Goal: Transaction & Acquisition: Obtain resource

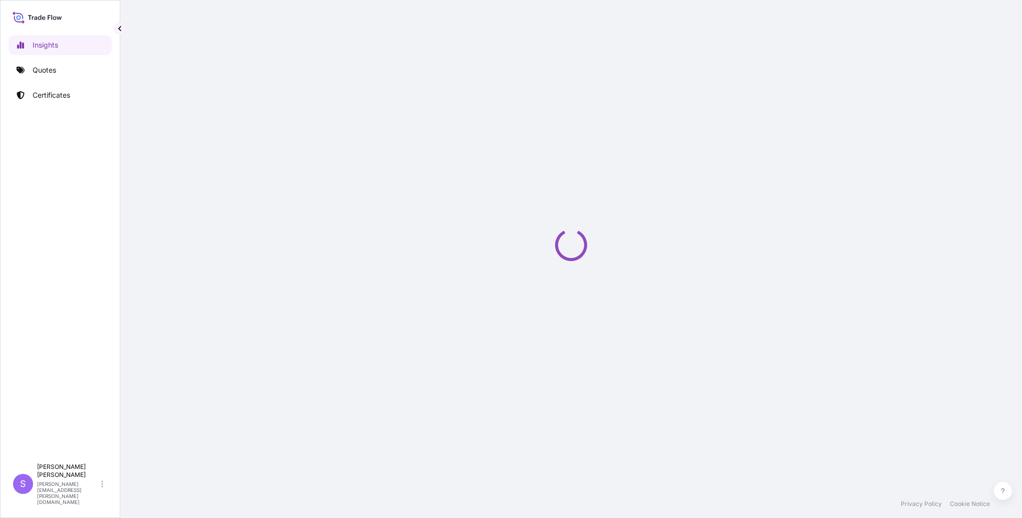
select select "2025"
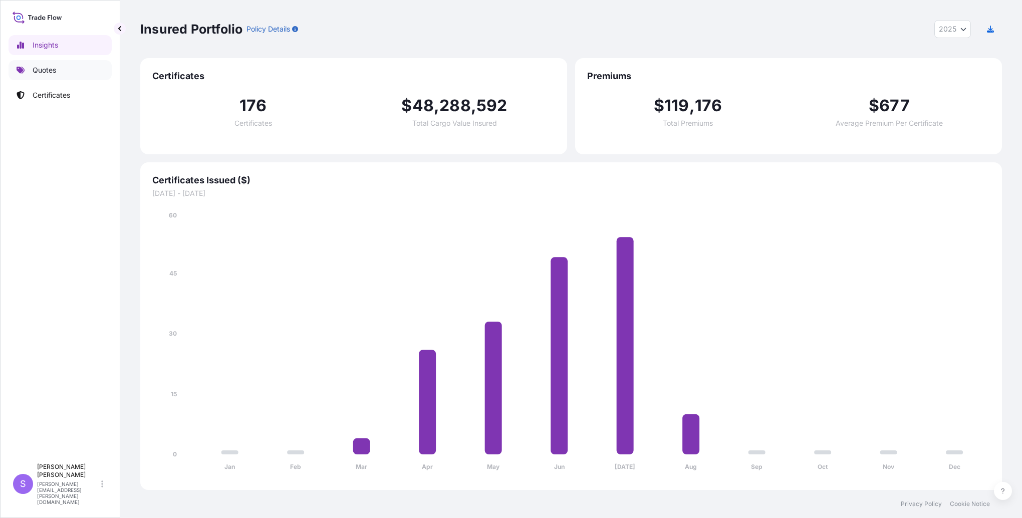
click at [46, 67] on p "Quotes" at bounding box center [45, 70] width 24 height 10
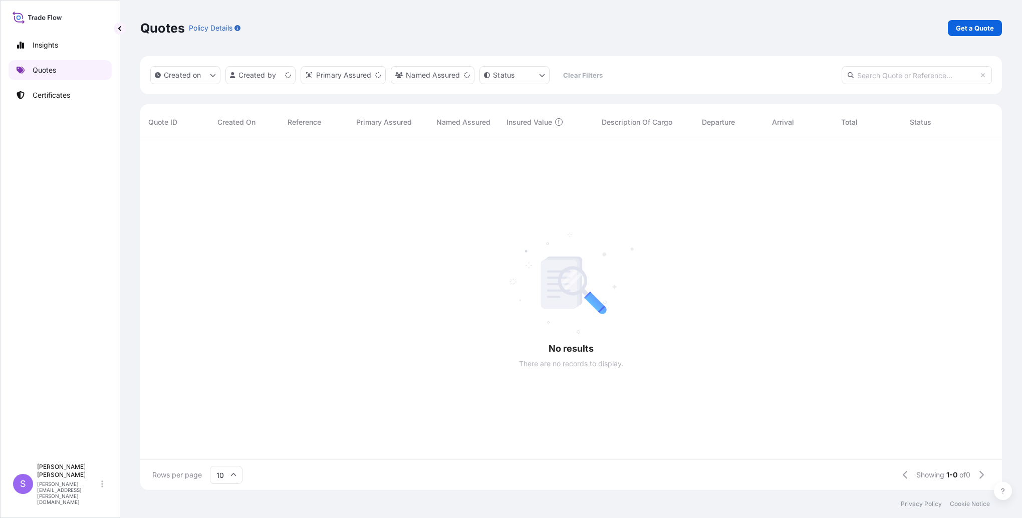
scroll to position [8, 8]
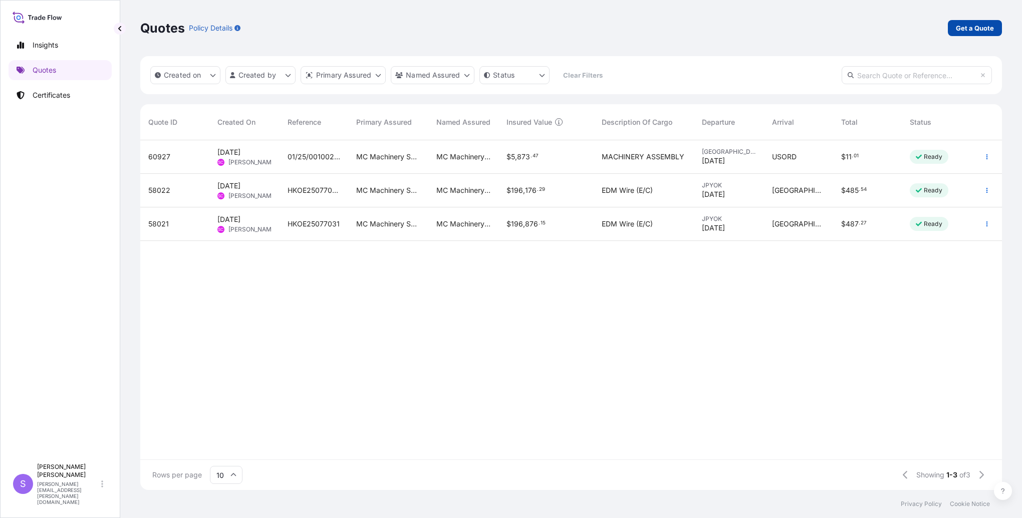
click at [963, 26] on p "Get a Quote" at bounding box center [974, 28] width 38 height 10
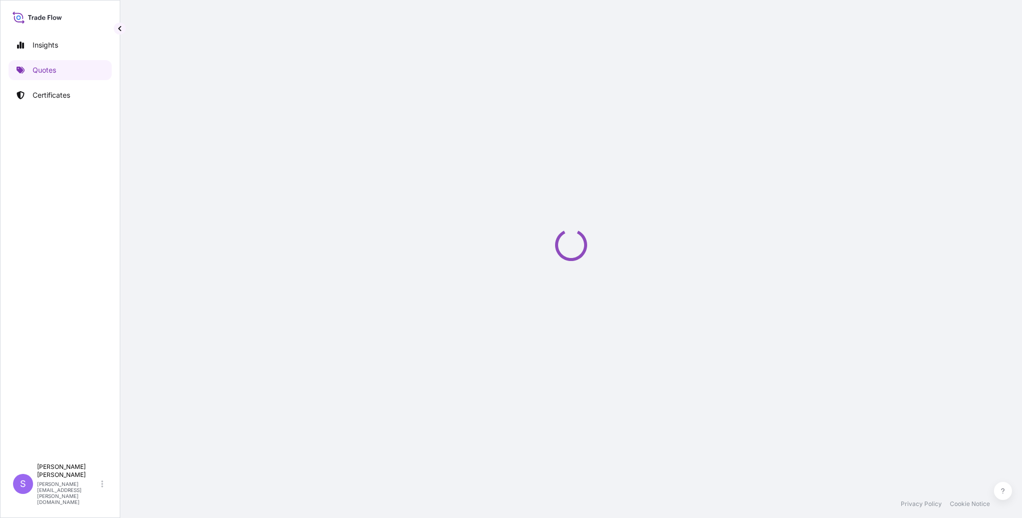
select select "Ocean Vessel"
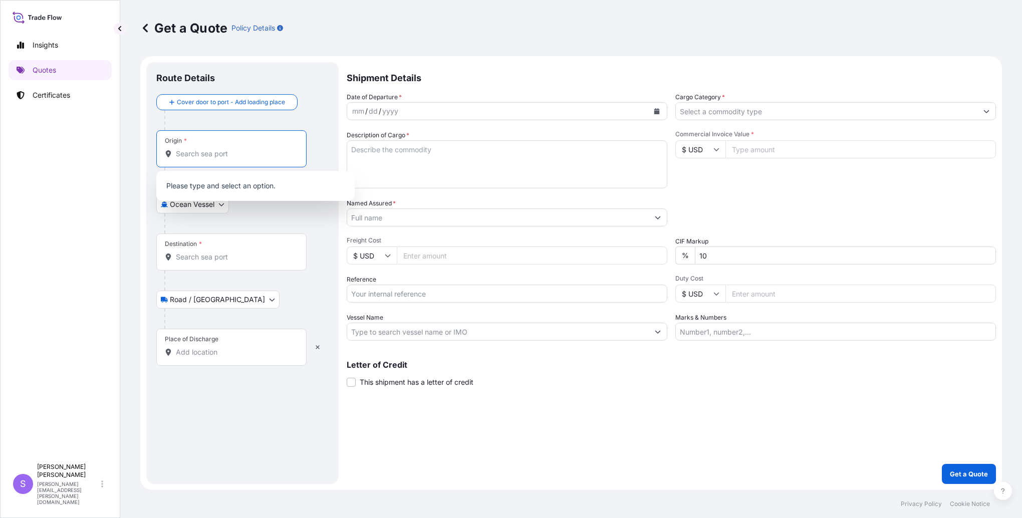
click at [200, 151] on input "Origin *" at bounding box center [235, 154] width 118 height 10
click at [199, 153] on input "Origin *" at bounding box center [235, 154] width 118 height 10
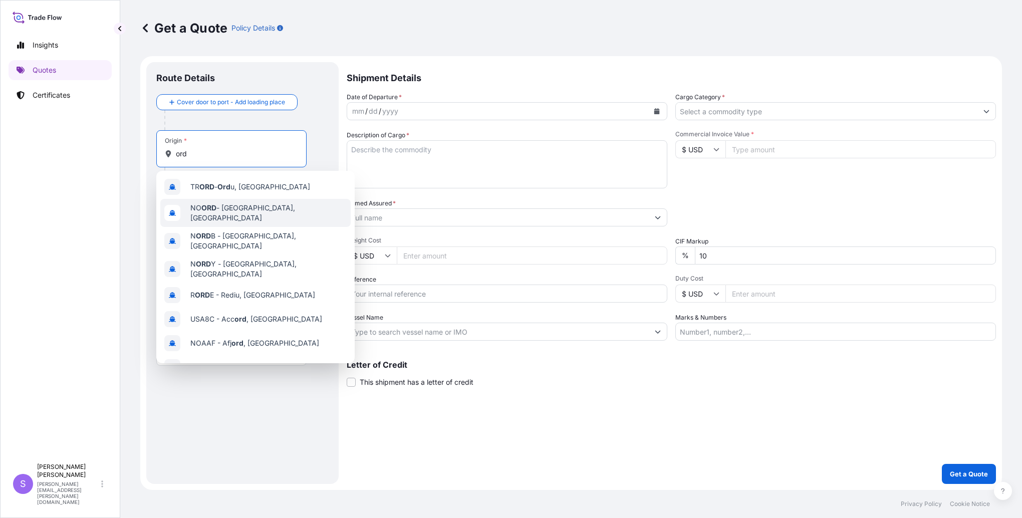
type input "ord"
click at [216, 161] on div "Origin * ord" at bounding box center [231, 148] width 150 height 37
click at [216, 159] on input "ord" at bounding box center [235, 154] width 118 height 10
click at [222, 154] on input "ord" at bounding box center [235, 154] width 118 height 10
drag, startPoint x: 217, startPoint y: 154, endPoint x: 166, endPoint y: 148, distance: 51.5
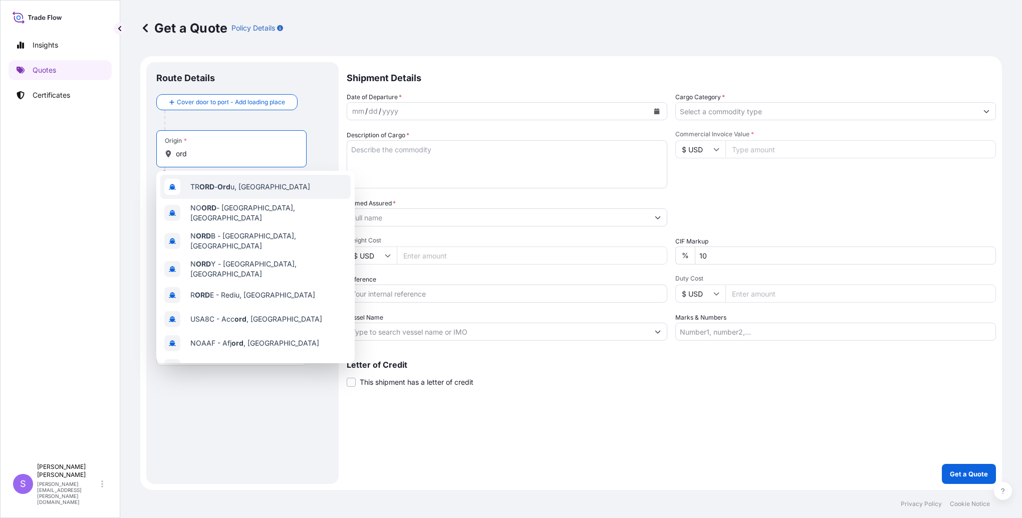
click at [166, 148] on div "Origin * ord" at bounding box center [231, 148] width 150 height 37
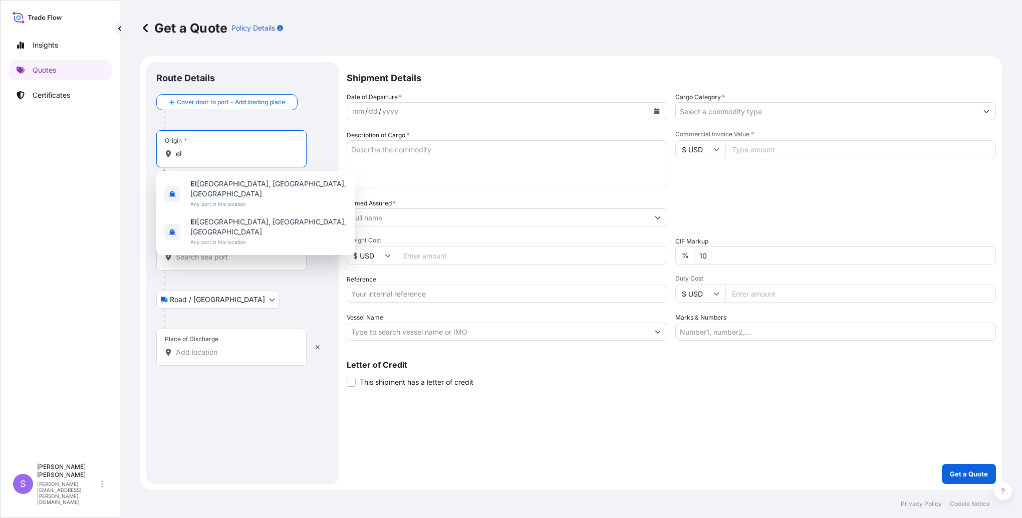
type input "e"
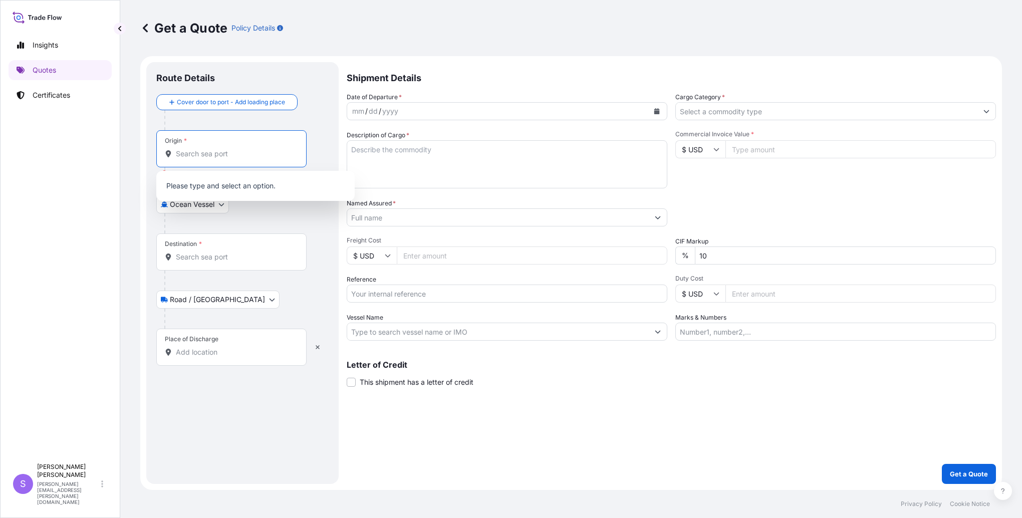
type input "o"
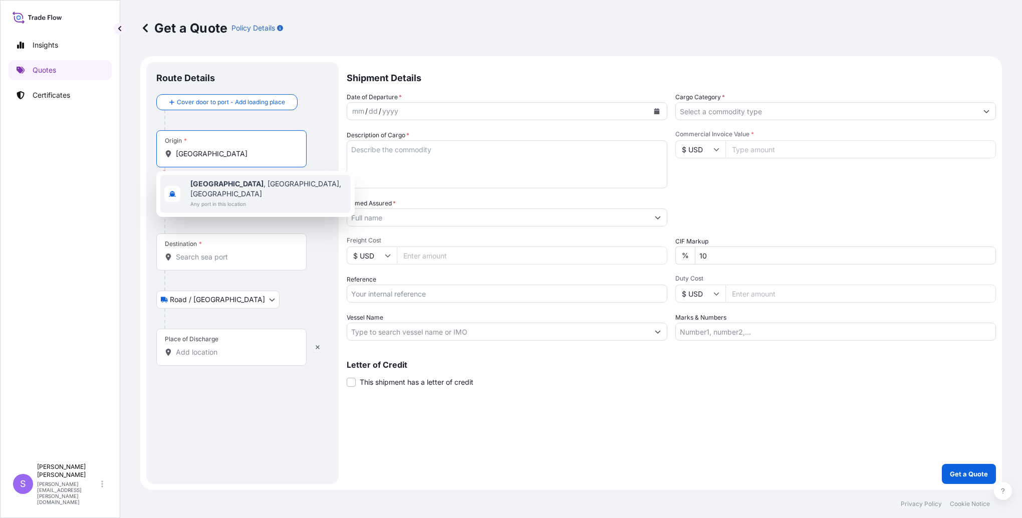
click at [266, 185] on span "Elk Grove Village , IL, USA" at bounding box center [268, 189] width 156 height 20
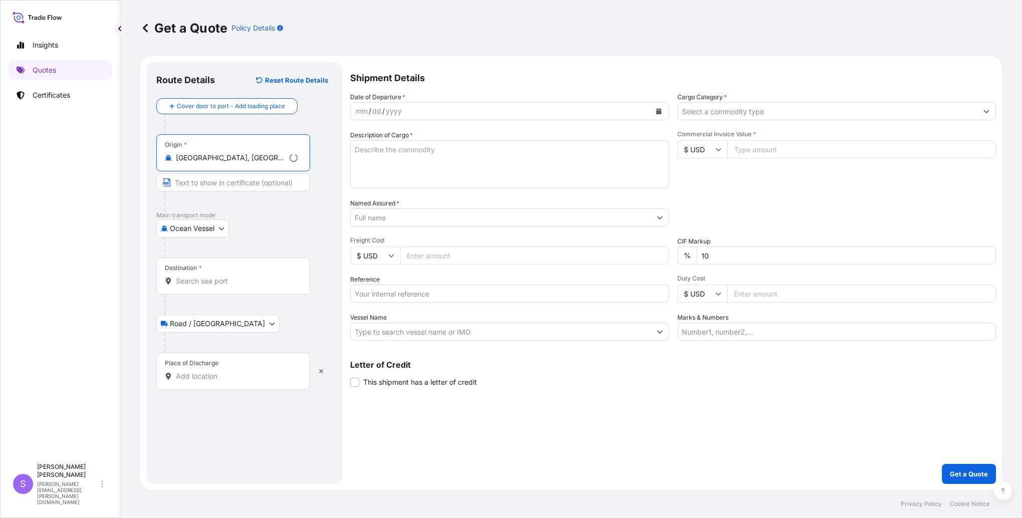
type input "Elk Grove Village, IL, USA"
click at [216, 271] on div "Destination *" at bounding box center [233, 275] width 154 height 37
click at [216, 276] on input "Destination *" at bounding box center [237, 281] width 122 height 10
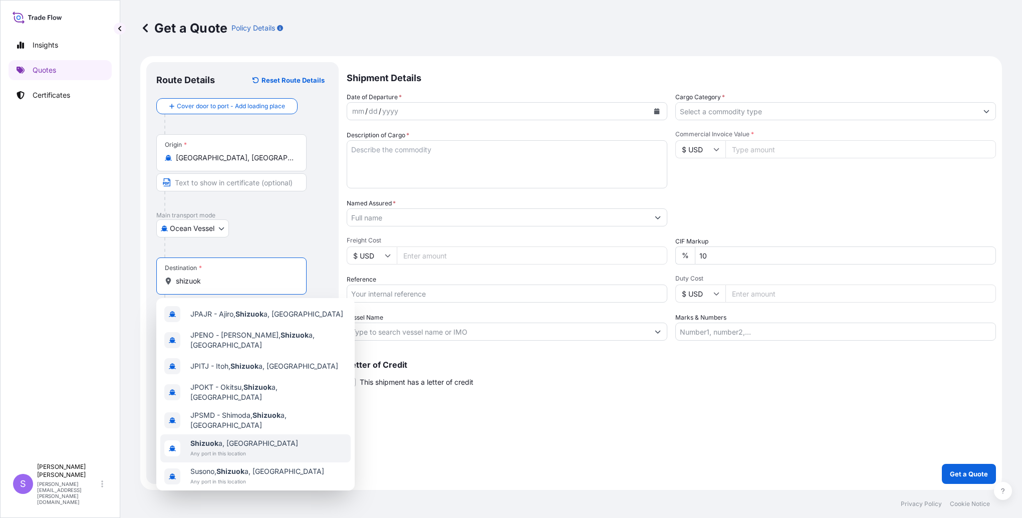
click at [234, 448] on span "Any port in this location" at bounding box center [244, 453] width 108 height 10
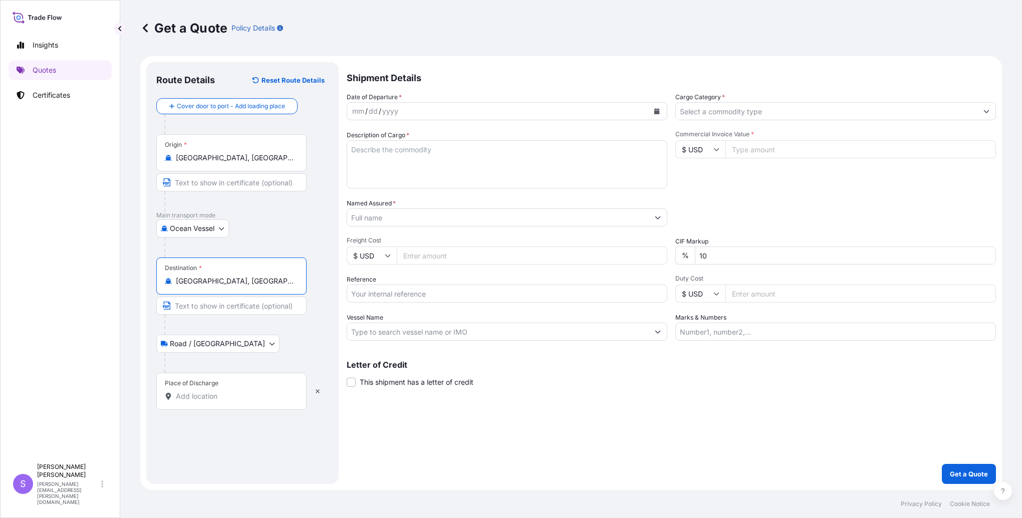
type input "Shizuoka, Japan"
click at [242, 396] on input "Place of Discharge" at bounding box center [235, 396] width 118 height 10
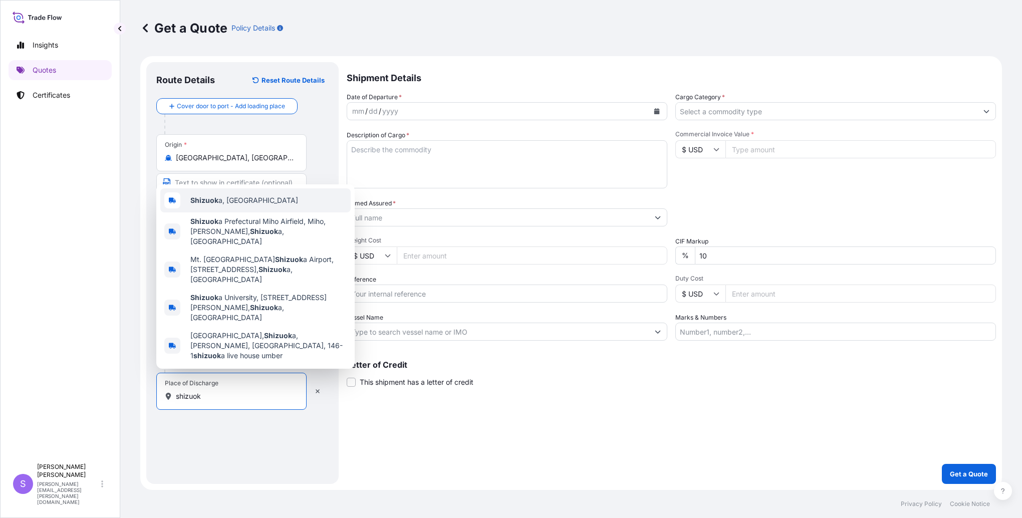
click at [236, 205] on span "Shizuok a, Japan" at bounding box center [244, 200] width 108 height 10
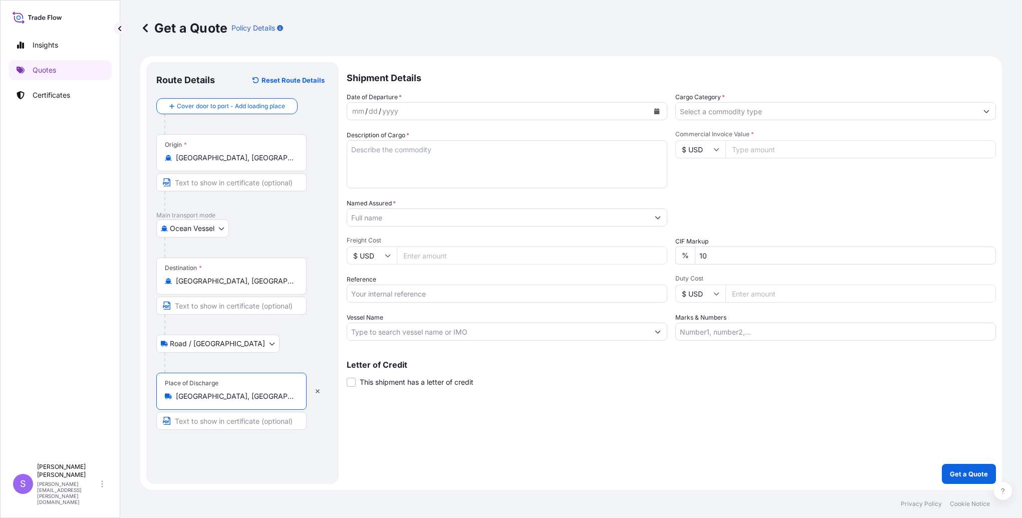
type input "Shizuoka, Japan"
click at [658, 110] on icon "Calendar" at bounding box center [657, 111] width 6 height 6
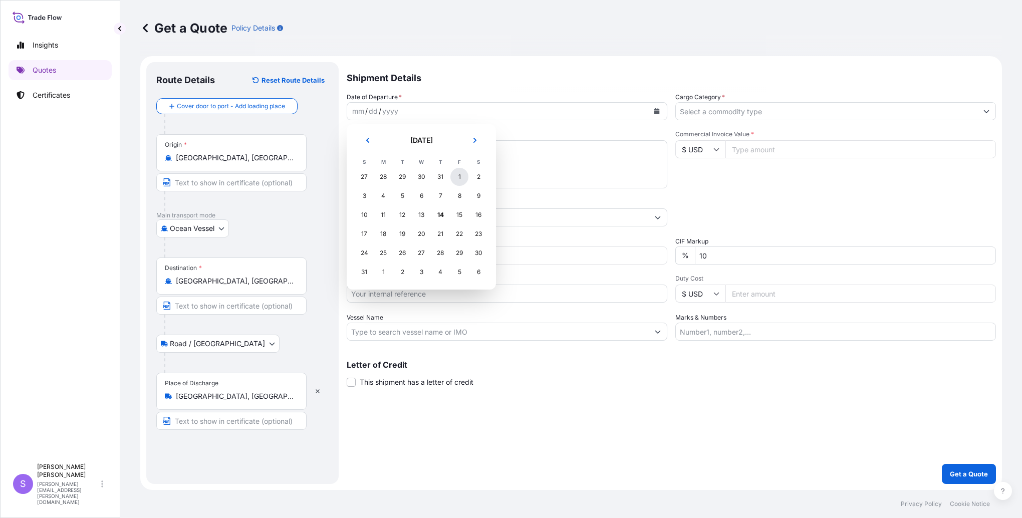
click at [460, 178] on div "1" at bounding box center [459, 177] width 18 height 18
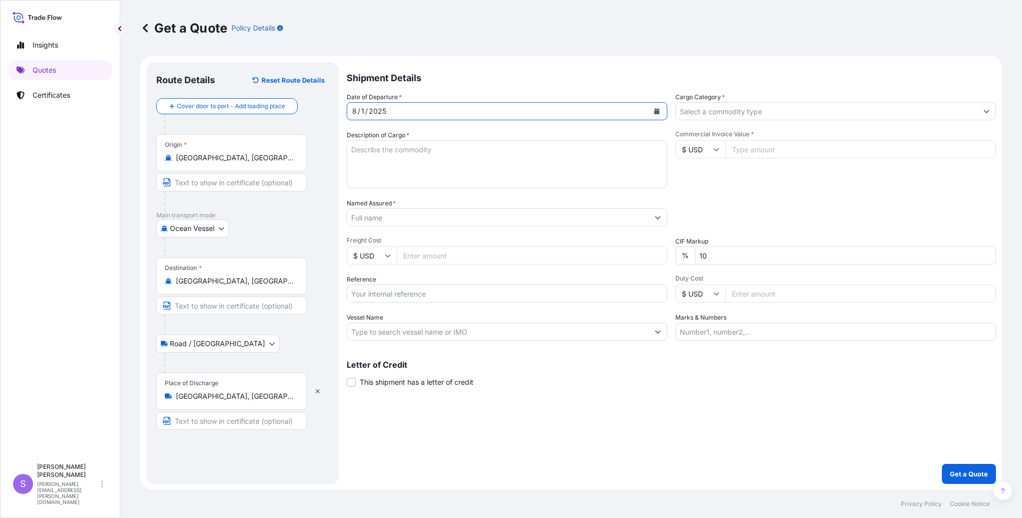
click at [741, 107] on input "Cargo Category *" at bounding box center [826, 111] width 301 height 18
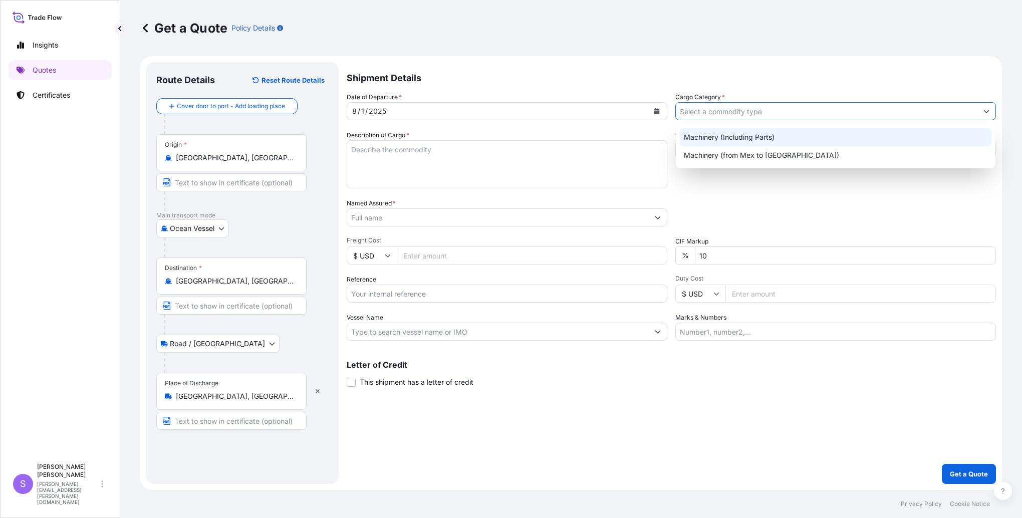
click at [716, 134] on div "Machinery (Including Parts)" at bounding box center [835, 137] width 311 height 18
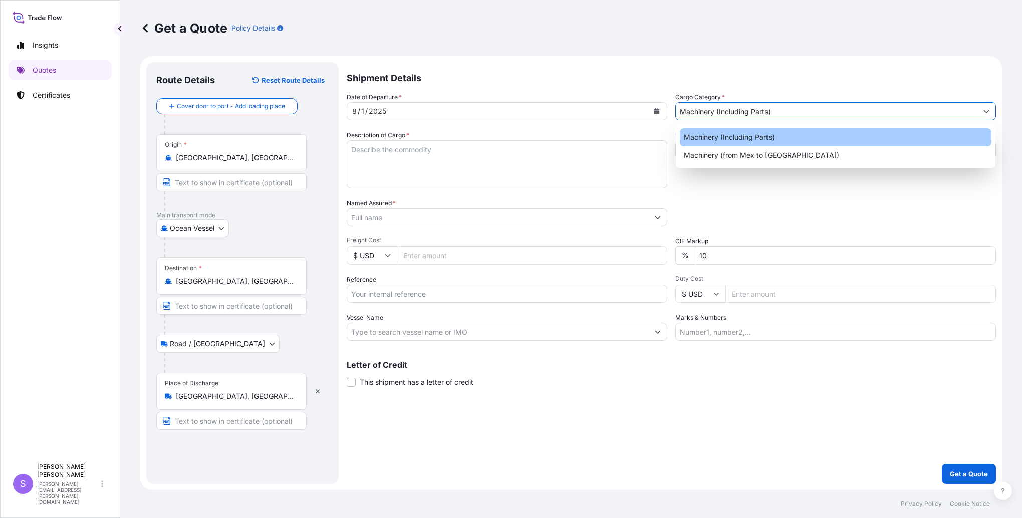
type input "Machinery (Including Parts)"
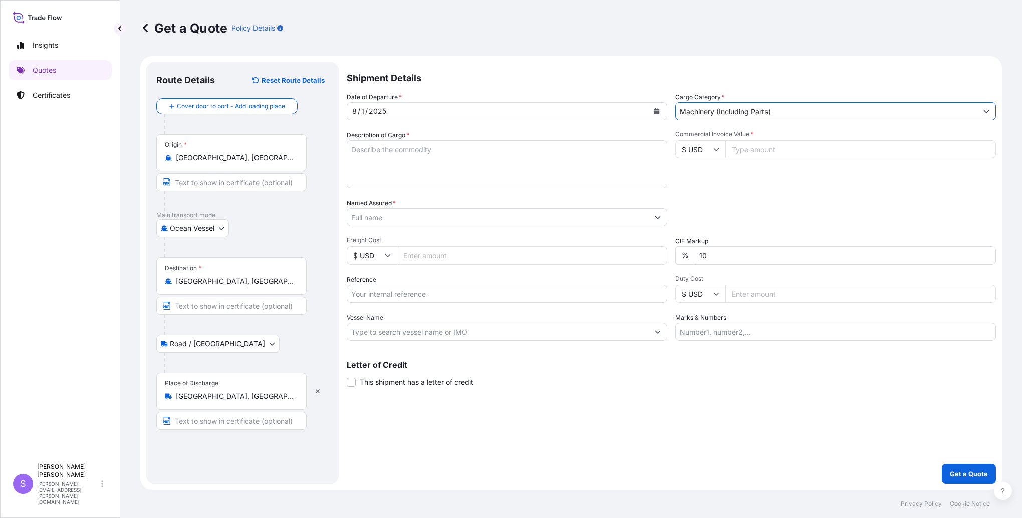
click at [457, 168] on textarea "Description of Cargo *" at bounding box center [507, 164] width 320 height 48
type textarea "s"
type textarea "SPOT CURLING SYSTEM"
click at [759, 151] on input "Commercial Invoice Value *" at bounding box center [860, 149] width 270 height 18
type input "3840.00"
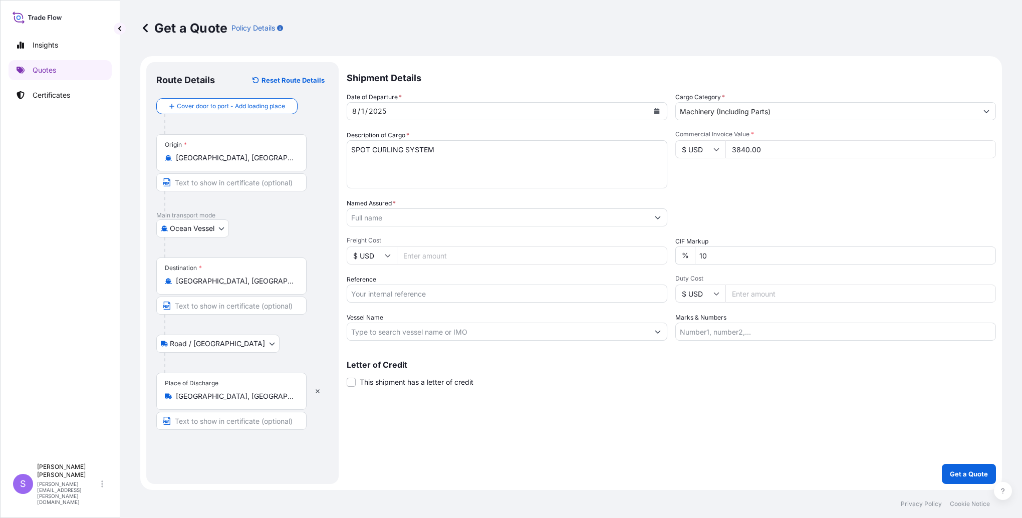
click at [437, 219] on input "Named Assured *" at bounding box center [497, 217] width 301 height 18
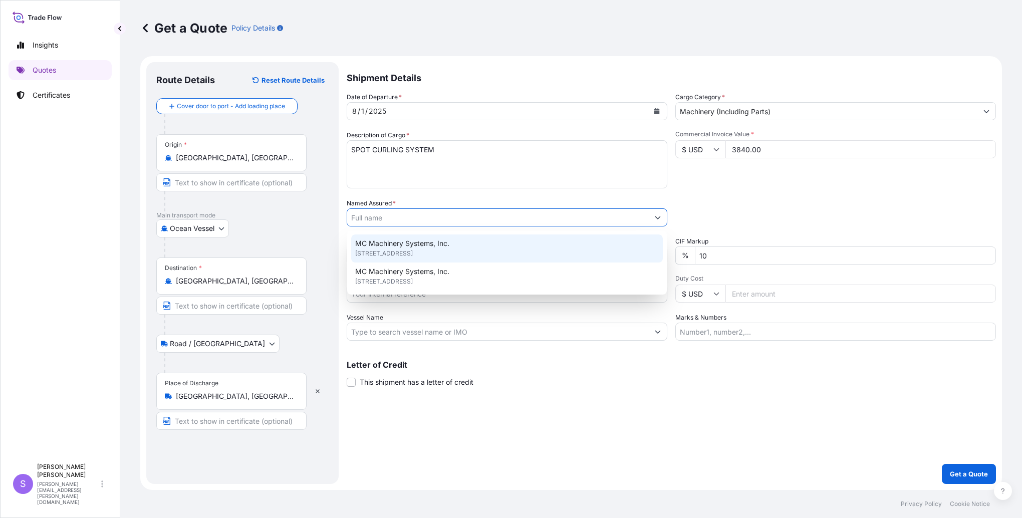
click at [427, 241] on span "MC Machinery Systems, Inc." at bounding box center [402, 243] width 94 height 10
type input "MC Machinery Systems, Inc."
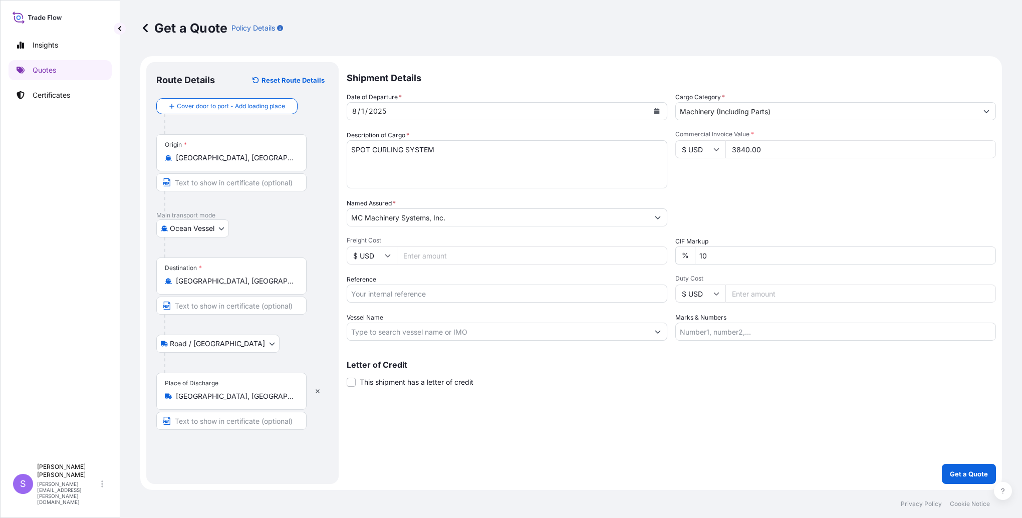
click at [435, 257] on input "Freight Cost" at bounding box center [532, 255] width 270 height 18
type input "398.68"
click at [438, 293] on input "Reference" at bounding box center [507, 293] width 320 height 18
click at [480, 336] on input "Vessel Name" at bounding box center [497, 331] width 301 height 18
click at [447, 294] on input "FED EX 81544296584" at bounding box center [507, 293] width 320 height 18
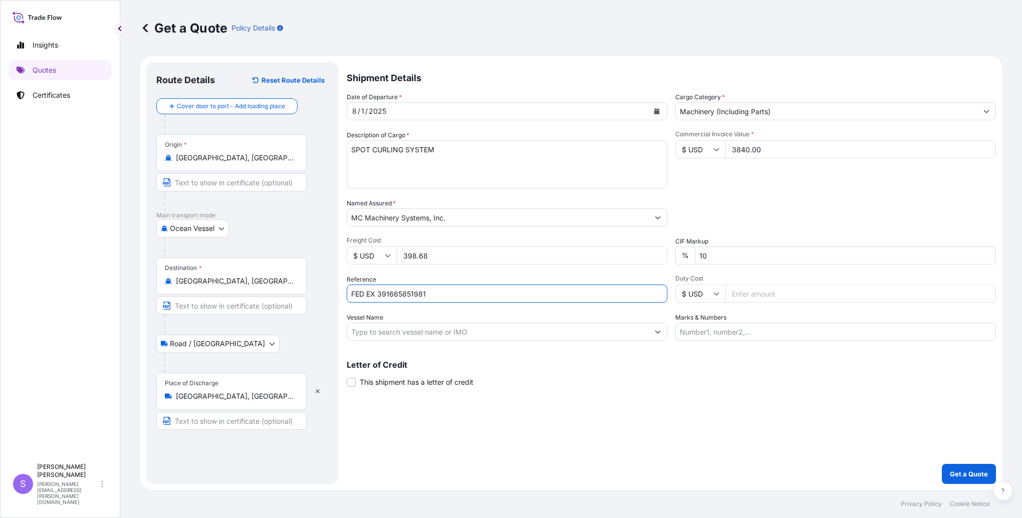
type input "FED EX 391665851981"
click at [454, 335] on input "Vessel Name" at bounding box center [497, 331] width 301 height 18
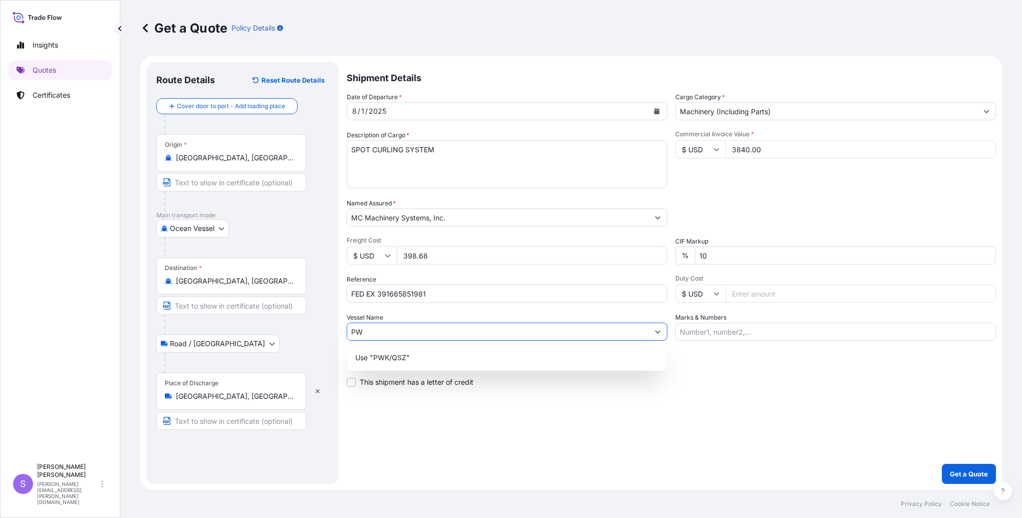
type input "P"
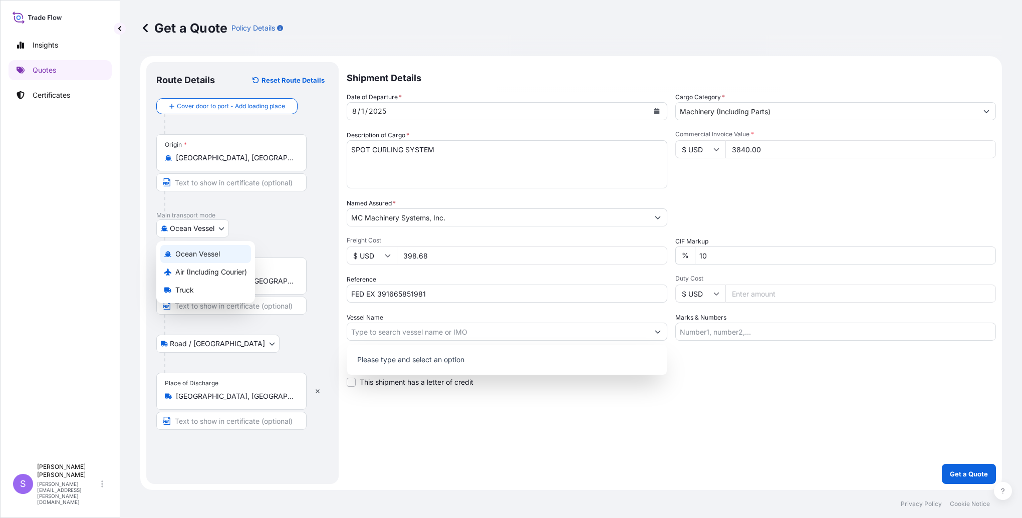
click at [215, 228] on body "0 options available. Insights Quotes Certificates S Stephanie McDade stephanie.…" at bounding box center [511, 259] width 1022 height 518
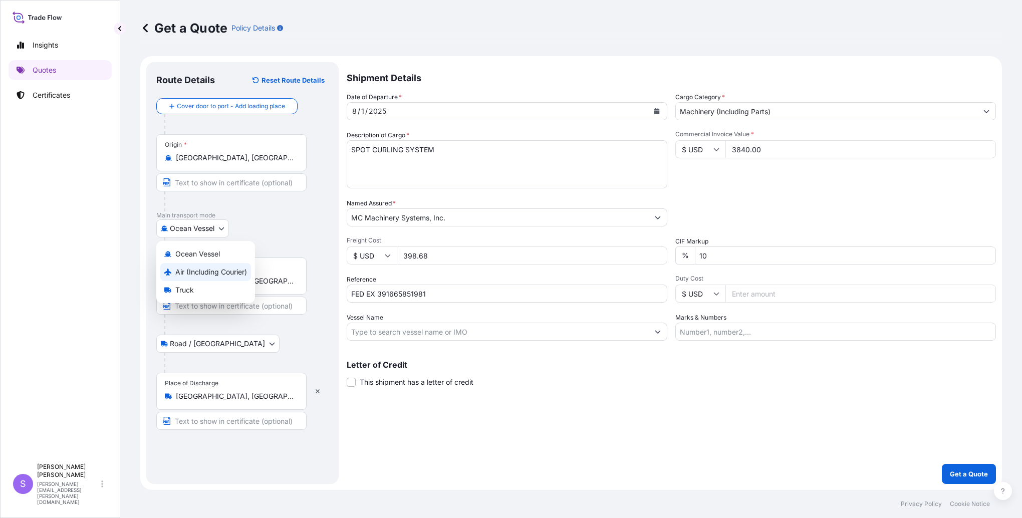
click at [201, 268] on span "Air (Including Courier)" at bounding box center [211, 272] width 72 height 10
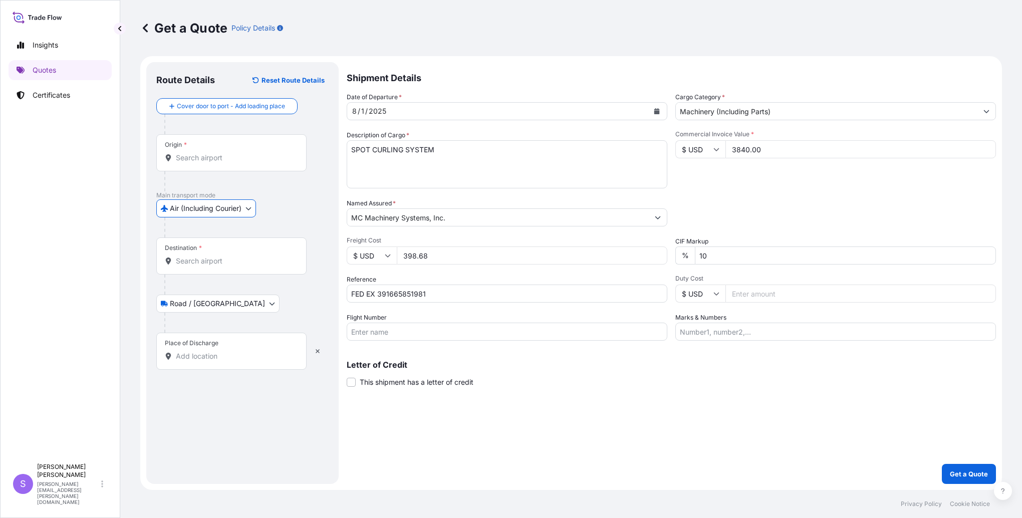
click at [195, 162] on input "Origin *" at bounding box center [235, 158] width 118 height 10
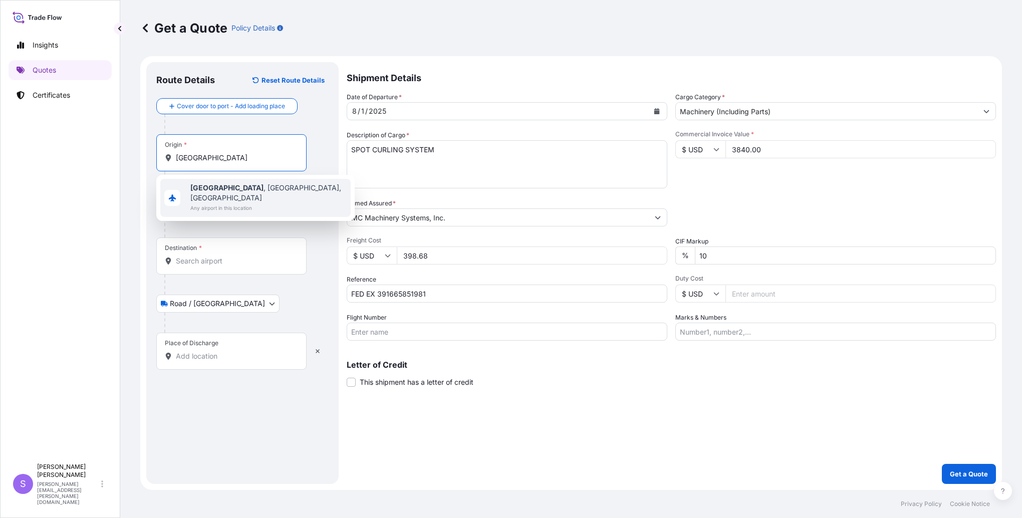
click at [265, 203] on span "Any airport in this location" at bounding box center [268, 208] width 156 height 10
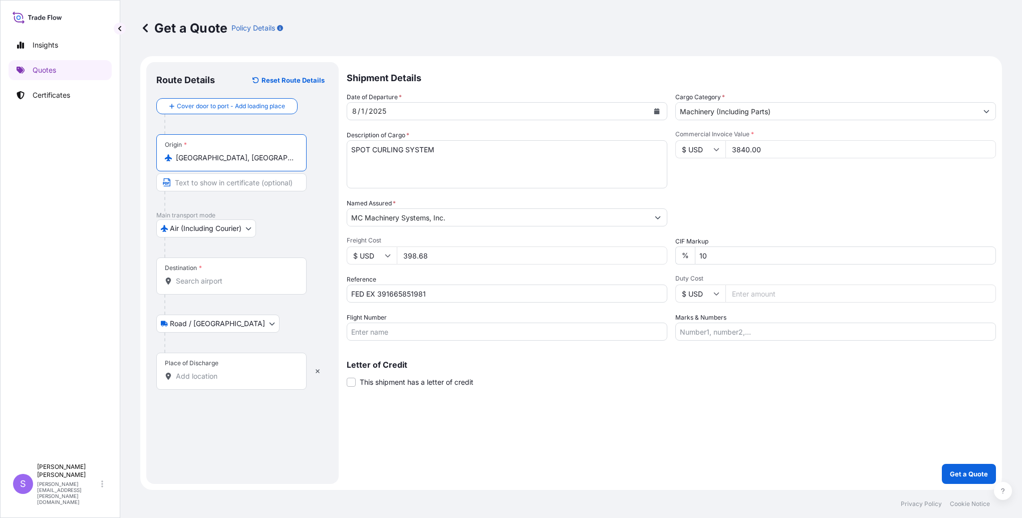
type input "Elk Grove Village, IL, USA"
click at [222, 283] on input "Destination *" at bounding box center [235, 281] width 118 height 10
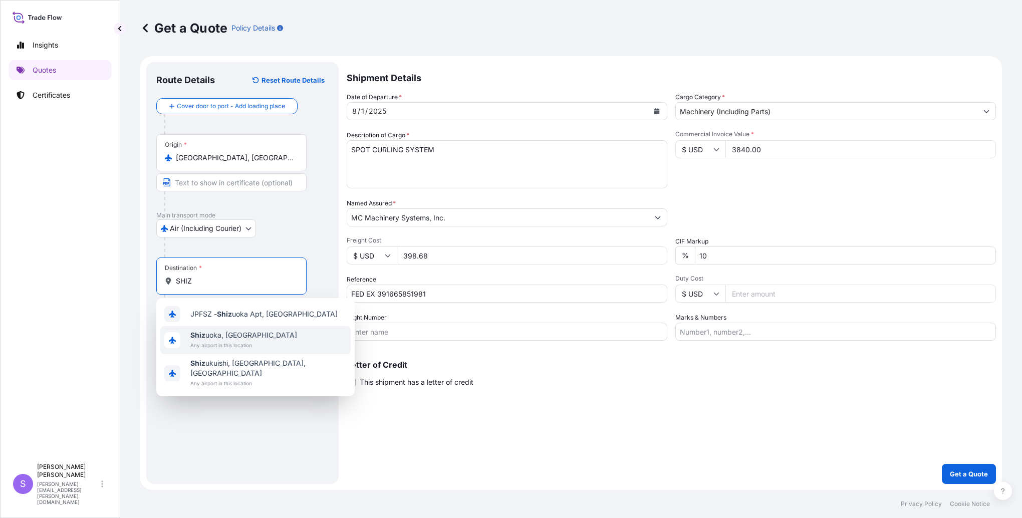
click at [212, 334] on span "Shiz uoka, Japan" at bounding box center [243, 335] width 107 height 10
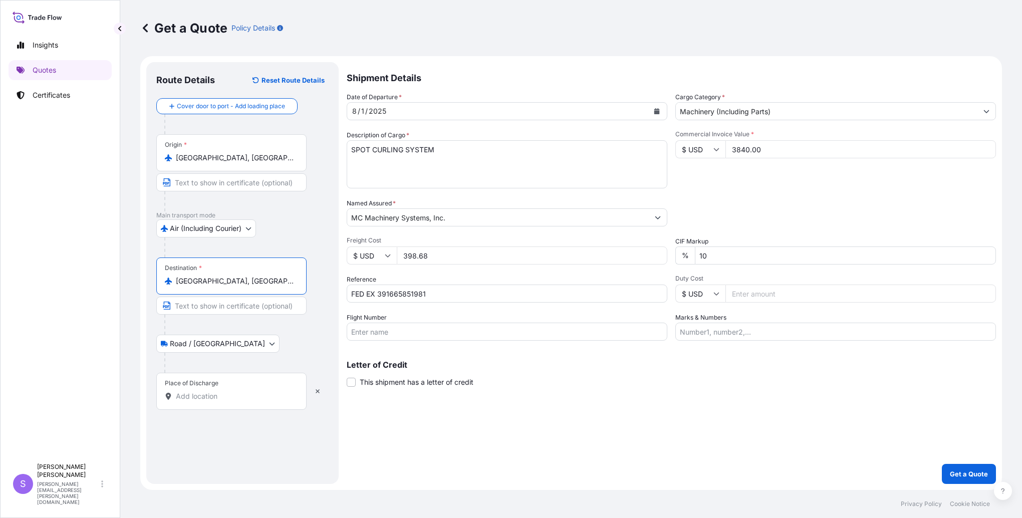
type input "Shizuoka, Japan"
click at [220, 401] on div "Place of Discharge" at bounding box center [231, 391] width 150 height 37
click at [220, 401] on input "Place of Discharge" at bounding box center [235, 396] width 118 height 10
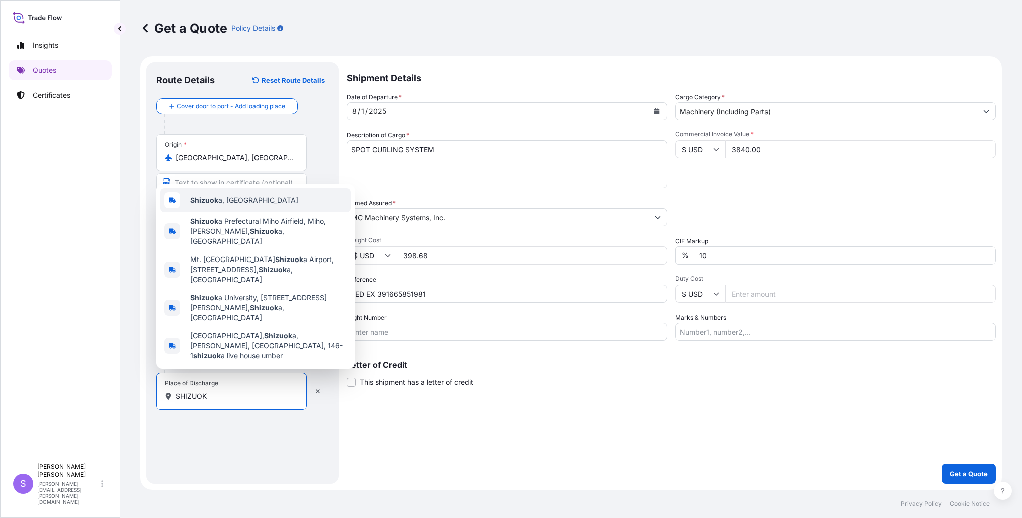
click at [237, 205] on span "Shizuok a, Japan" at bounding box center [244, 200] width 108 height 10
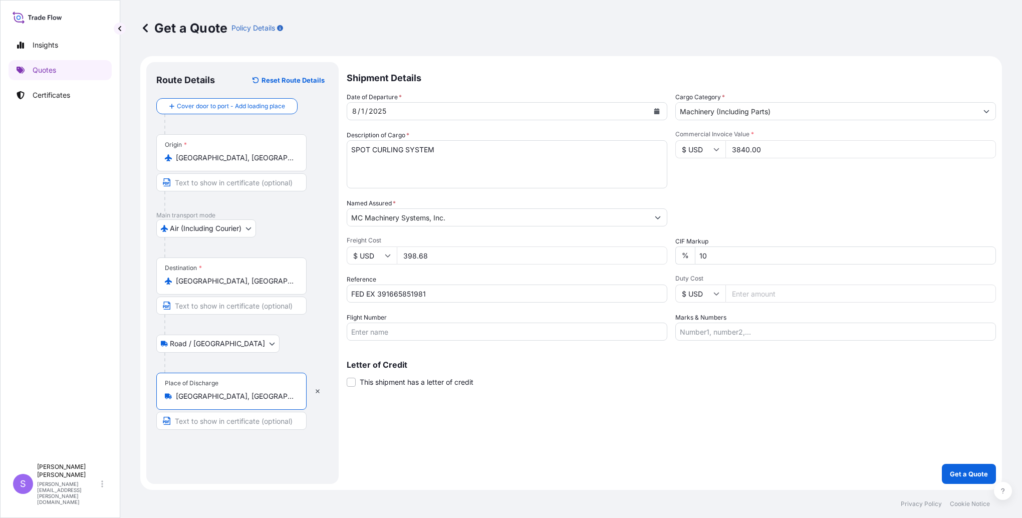
type input "Shizuoka, Japan"
click at [417, 333] on input "Flight Number" at bounding box center [507, 331] width 320 height 18
type input "US001O"
click at [750, 335] on input "Marks & Numbers" at bounding box center [835, 331] width 320 height 18
type input "P"
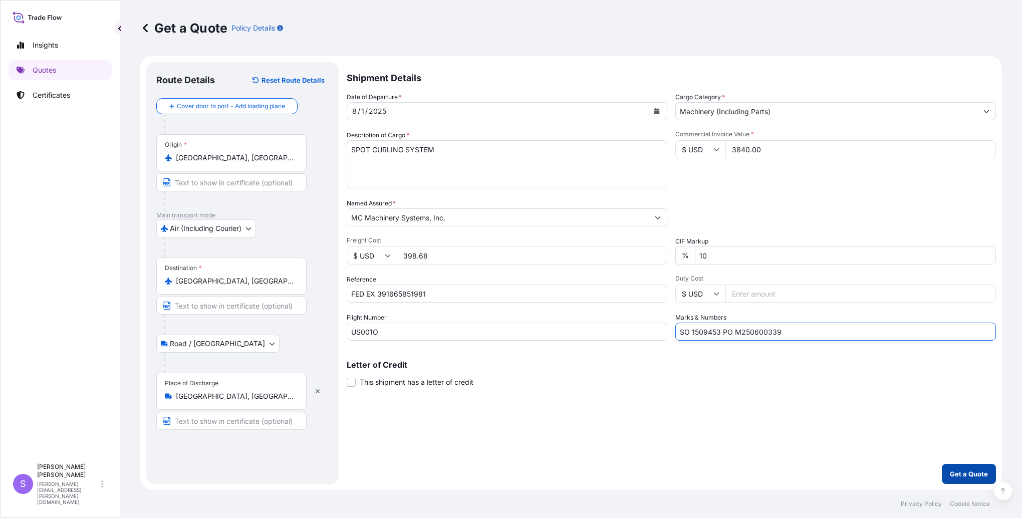
type input "SO 1509453 PO M250600339"
click at [961, 476] on p "Get a Quote" at bounding box center [968, 474] width 38 height 10
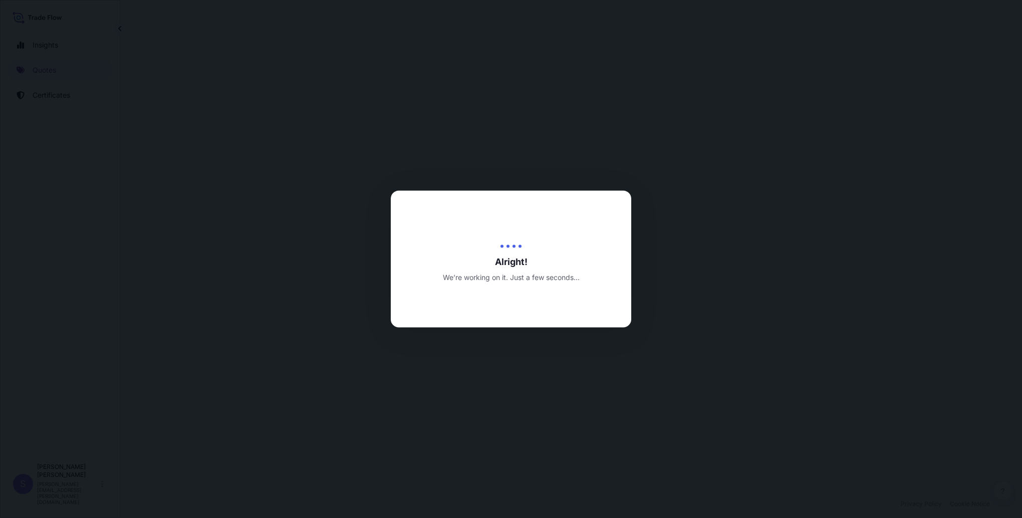
select select "Air (Including Courier)"
select select "Road / Inland"
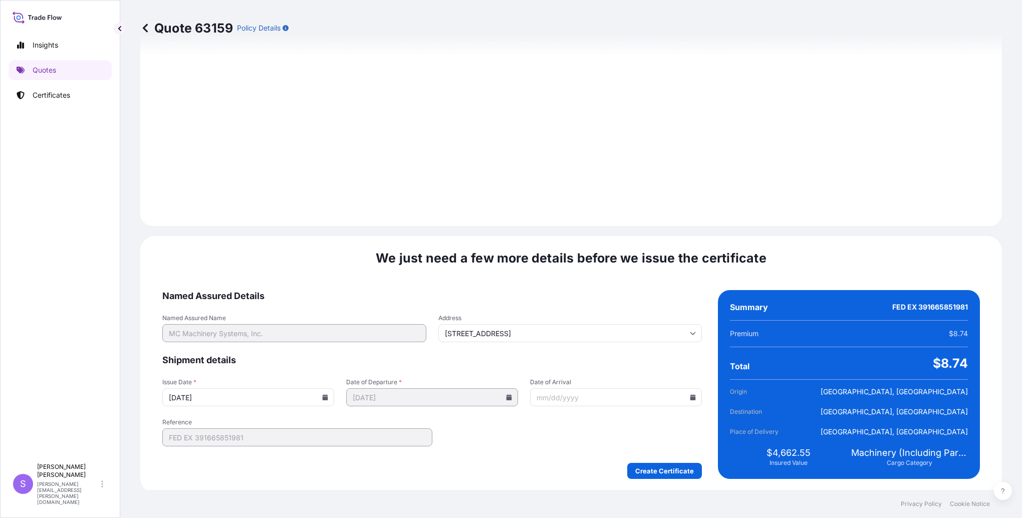
scroll to position [1124, 0]
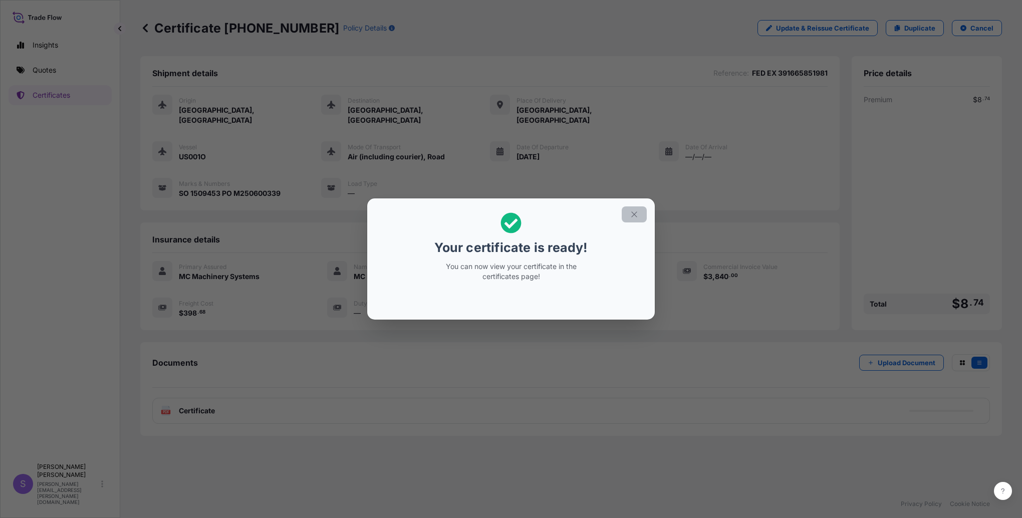
click at [631, 214] on icon "button" at bounding box center [633, 214] width 9 height 9
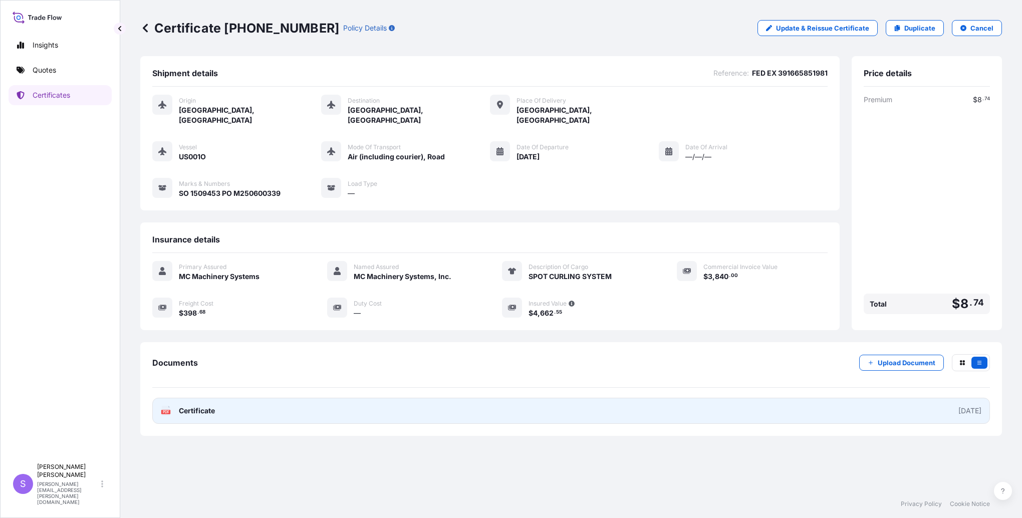
click at [233, 398] on link "PDF Certificate 2025-08-14" at bounding box center [570, 411] width 837 height 26
